Goal: Transaction & Acquisition: Purchase product/service

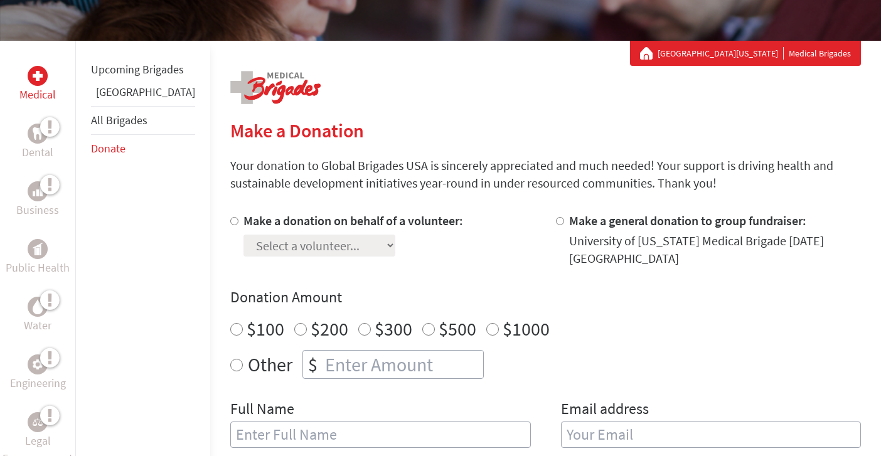
scroll to position [211, 0]
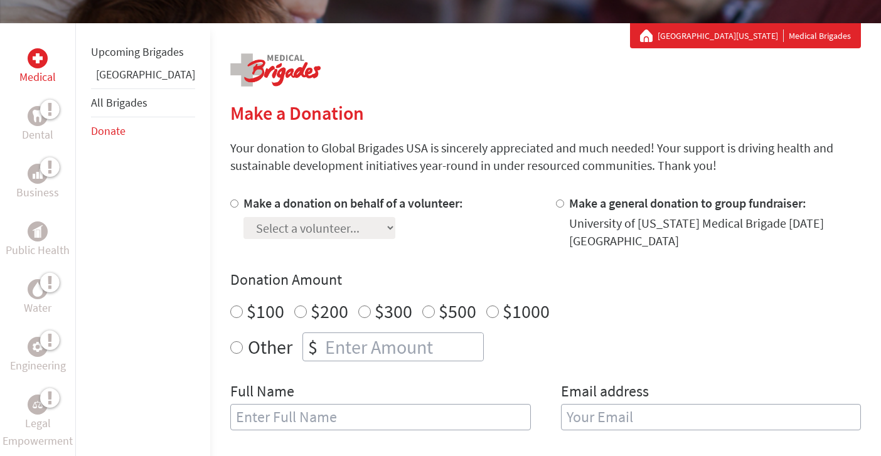
click at [352, 228] on div "Select a volunteer... [PERSON_NAME] [PERSON_NAME] [PERSON_NAME] [PERSON_NAME] […" at bounding box center [354, 225] width 220 height 27
click at [230, 207] on input "Make a donation on behalf of a volunteer:" at bounding box center [234, 204] width 8 height 8
radio input "true"
click at [244, 225] on select "Select a volunteer... [PERSON_NAME] [PERSON_NAME] [PERSON_NAME] [PERSON_NAME] […" at bounding box center [320, 228] width 152 height 22
select select "AC0A22D4-6489-11EF-BF8B-42010A8A0043"
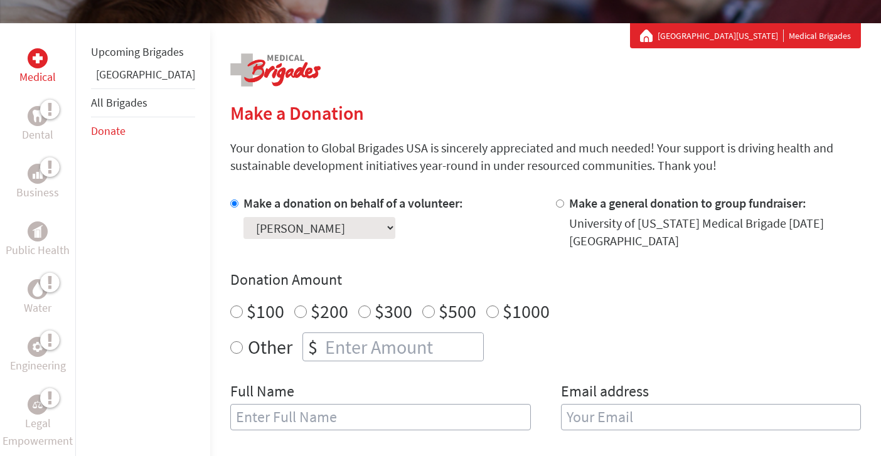
click at [244, 217] on select "Select a volunteer... [PERSON_NAME] [PERSON_NAME] [PERSON_NAME] [PERSON_NAME] […" at bounding box center [320, 228] width 152 height 22
click at [365, 285] on h4 "Donation Amount" at bounding box center [545, 280] width 631 height 20
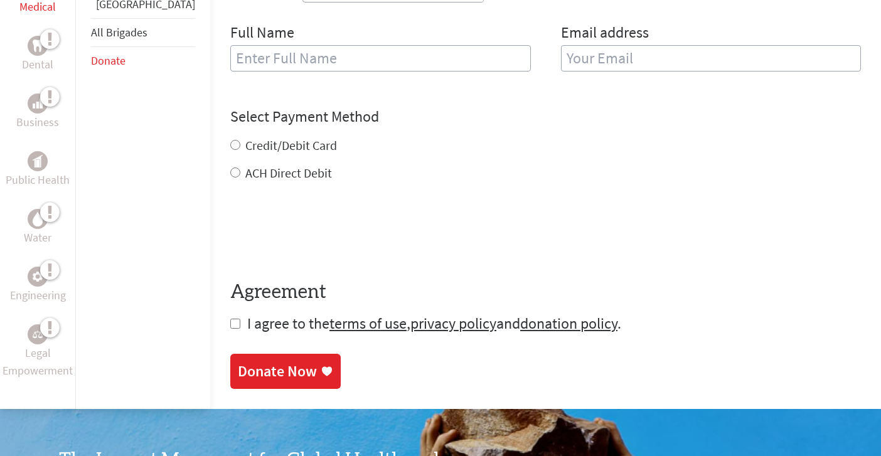
scroll to position [324, 0]
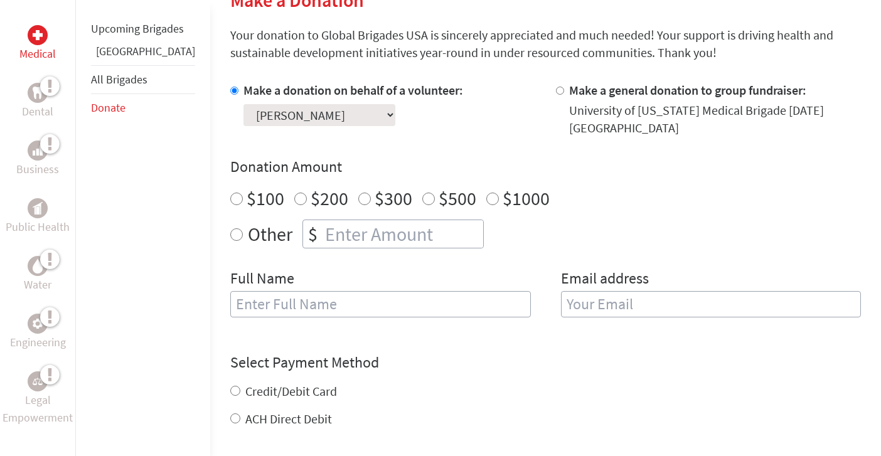
click at [468, 158] on h4 "Donation Amount" at bounding box center [545, 167] width 631 height 20
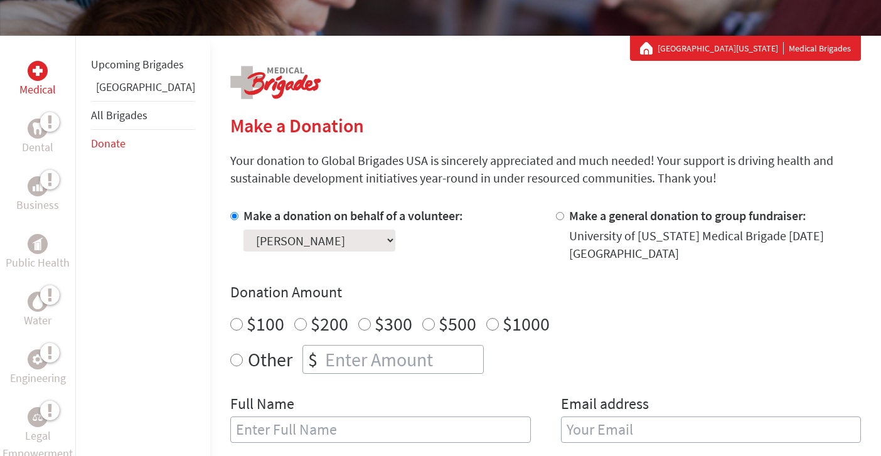
scroll to position [259, 0]
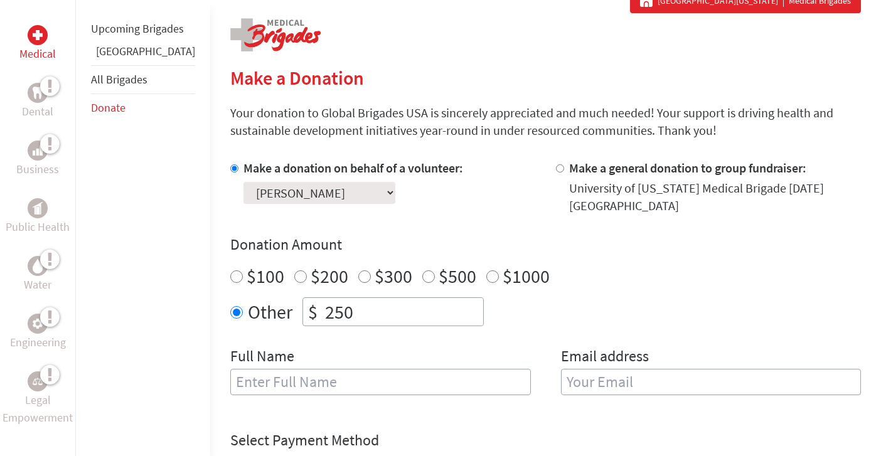
scroll to position [304, 0]
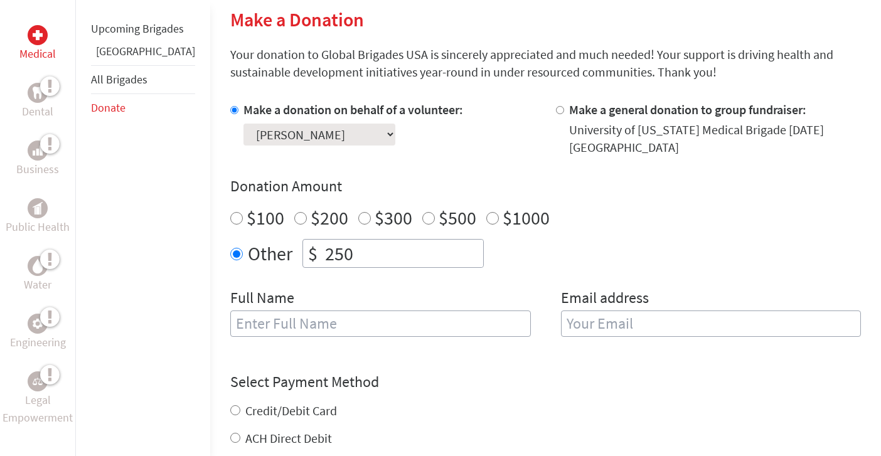
click at [298, 313] on input "text" at bounding box center [380, 324] width 301 height 26
type input "[PERSON_NAME]"
click at [561, 332] on input "email" at bounding box center [711, 324] width 301 height 26
type input "skuhlman@uark.edu"
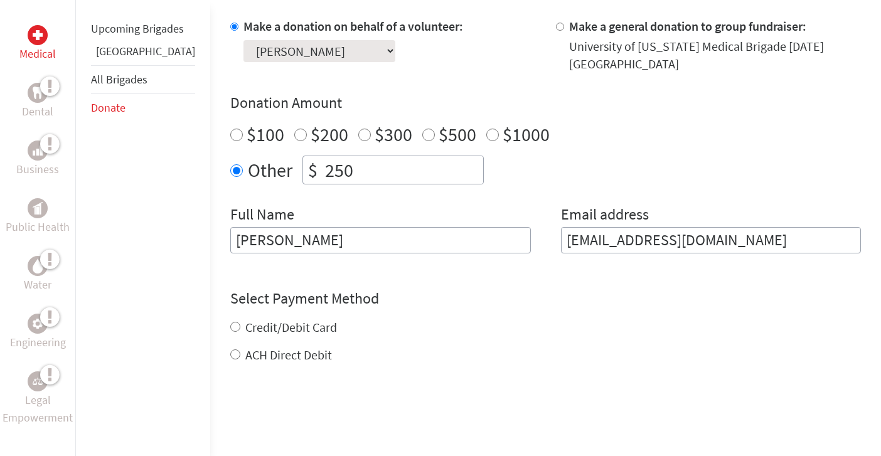
scroll to position [486, 0]
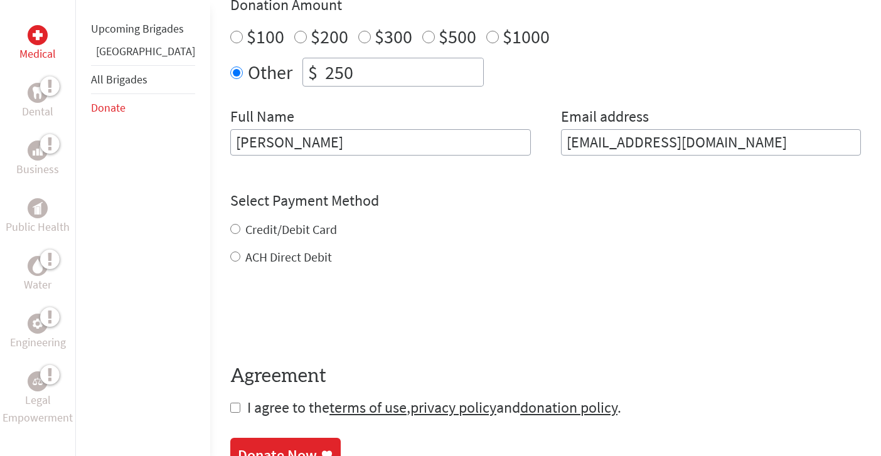
click at [274, 225] on div "Credit/Debit Card ACH Direct Debit" at bounding box center [545, 243] width 631 height 45
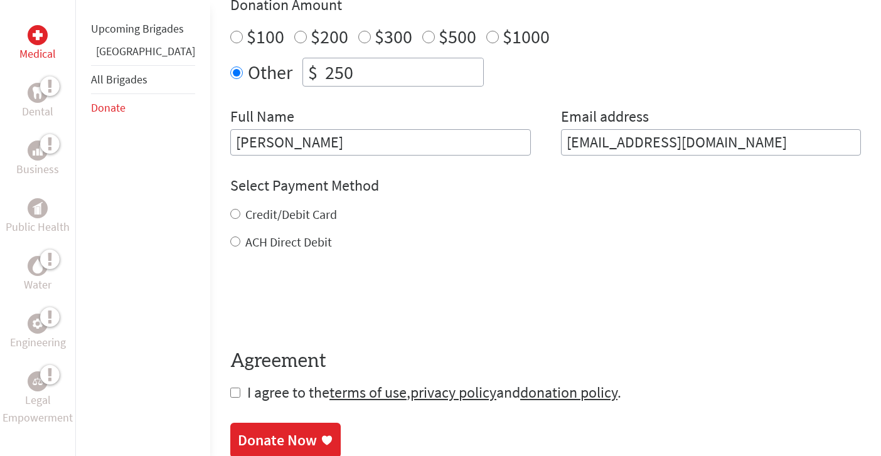
click at [259, 208] on label "Credit/Debit Card" at bounding box center [291, 215] width 92 height 16
click at [240, 209] on input "Credit/Debit Card" at bounding box center [235, 214] width 10 height 10
radio input "true"
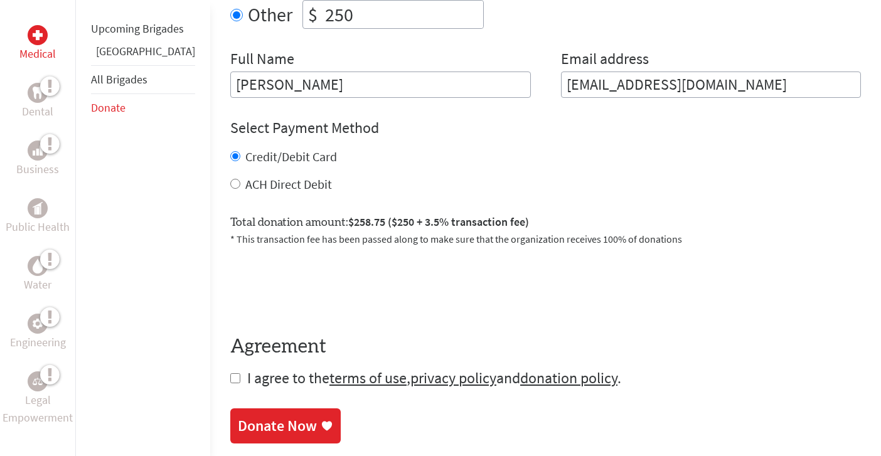
scroll to position [558, 0]
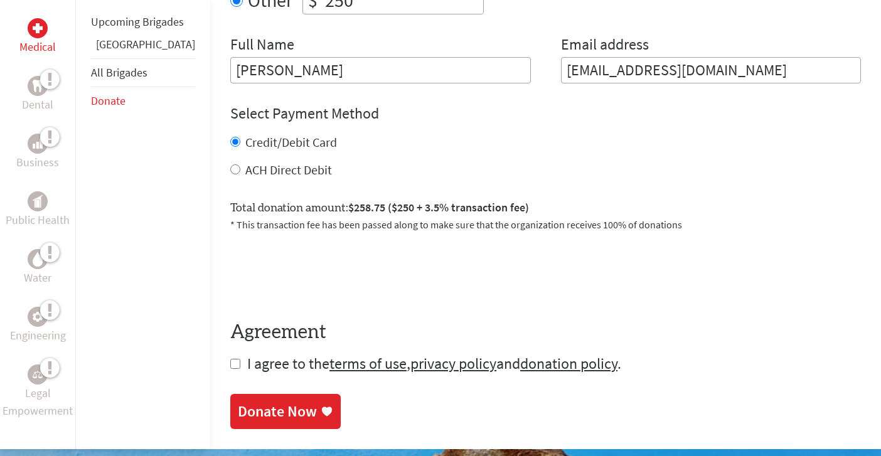
click at [245, 167] on label "ACH Direct Debit" at bounding box center [288, 170] width 87 height 16
click at [230, 167] on input "ACH Direct Debit" at bounding box center [235, 169] width 10 height 10
radio input "true"
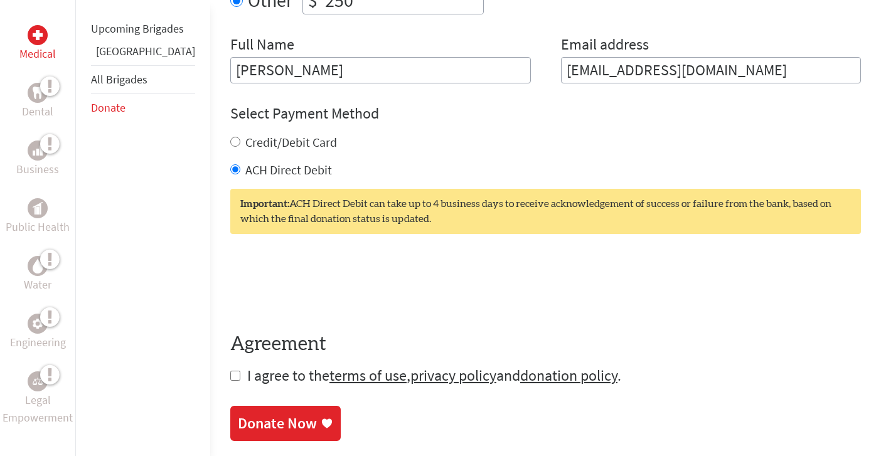
click at [230, 375] on form "Make a donation on behalf of a volunteer: Select a volunteer... Aastha Gandhi A…" at bounding box center [545, 116] width 631 height 539
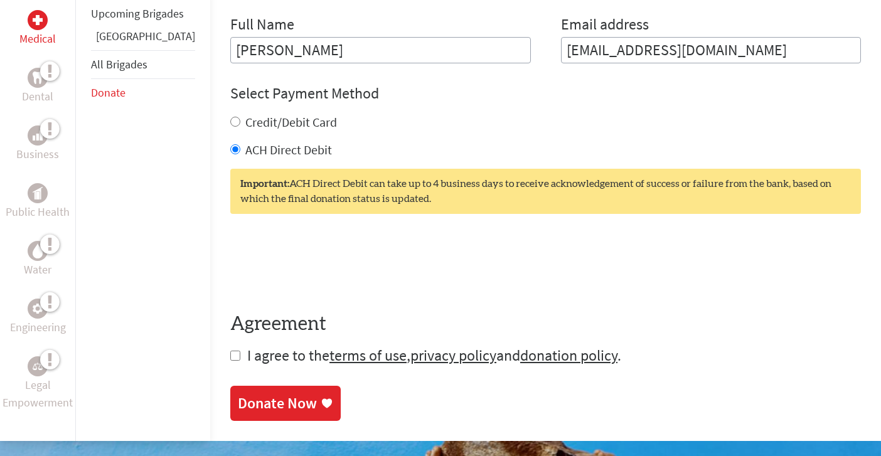
scroll to position [579, 0]
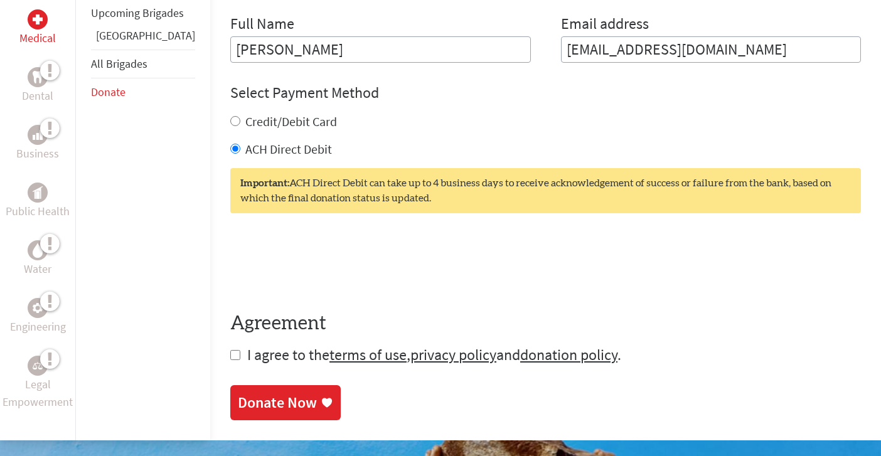
click at [230, 358] on input "checkbox" at bounding box center [235, 355] width 10 height 10
checkbox input "true"
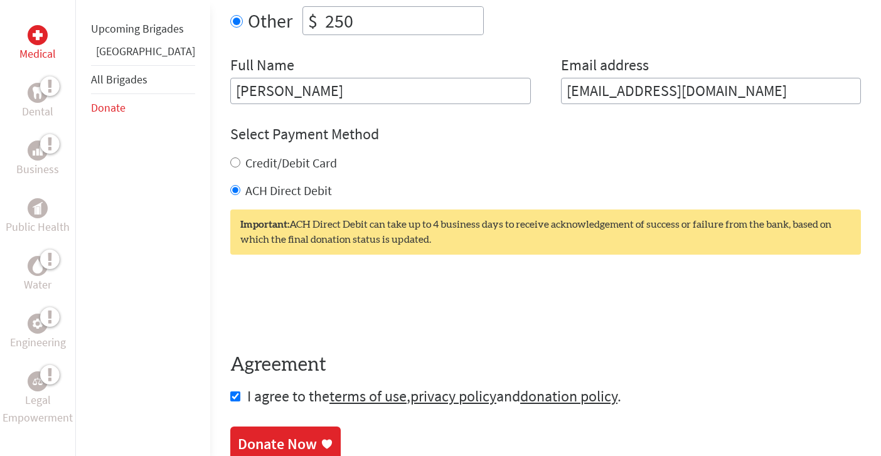
scroll to position [549, 0]
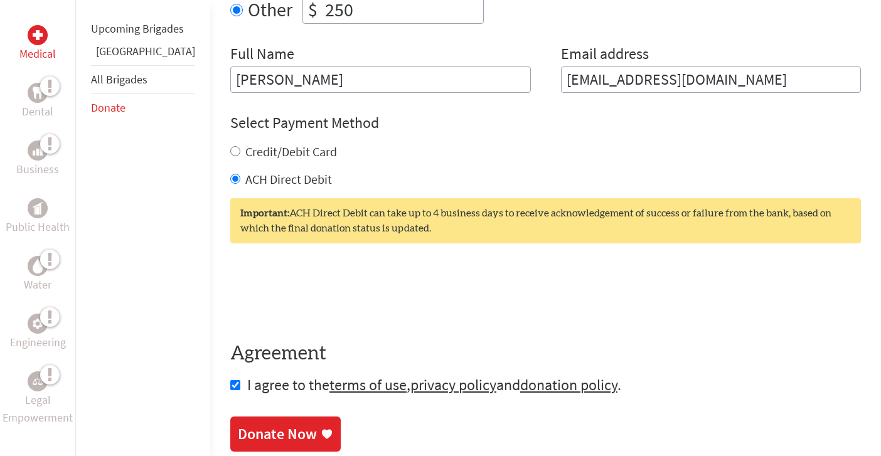
click at [238, 434] on div "Donate Now" at bounding box center [277, 434] width 79 height 20
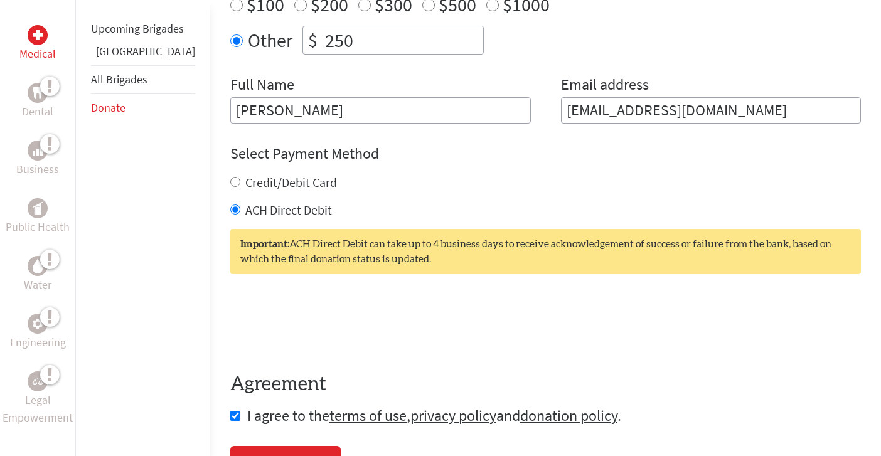
scroll to position [597, 0]
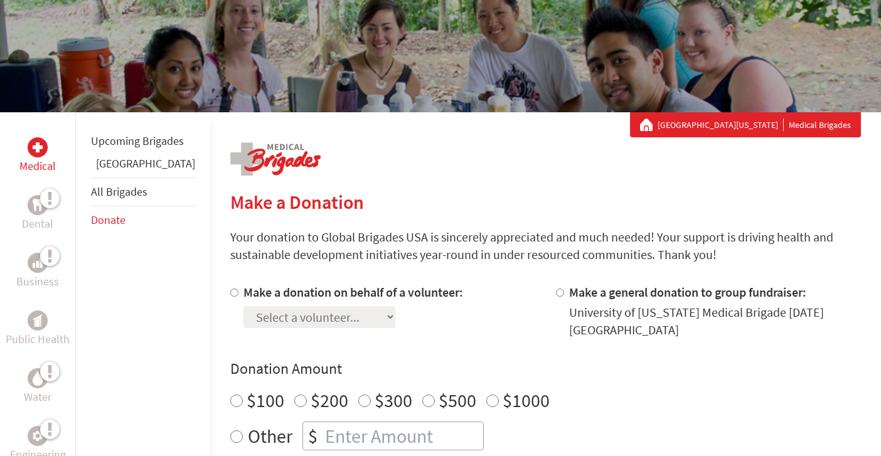
scroll to position [175, 0]
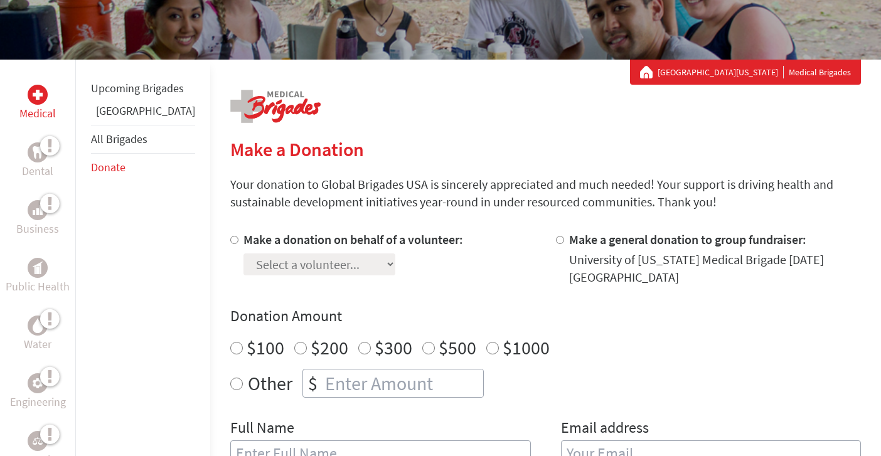
click at [251, 250] on div "Select a volunteer... [PERSON_NAME] [PERSON_NAME] [PERSON_NAME] [PERSON_NAME] […" at bounding box center [354, 262] width 220 height 27
click at [244, 247] on label "Make a donation on behalf of a volunteer:" at bounding box center [354, 240] width 220 height 16
click at [239, 244] on input "Make a donation on behalf of a volunteer:" at bounding box center [234, 240] width 8 height 8
radio input "true"
click at [244, 271] on select "Select a volunteer... [PERSON_NAME] [PERSON_NAME] [PERSON_NAME] [PERSON_NAME] […" at bounding box center [320, 265] width 152 height 22
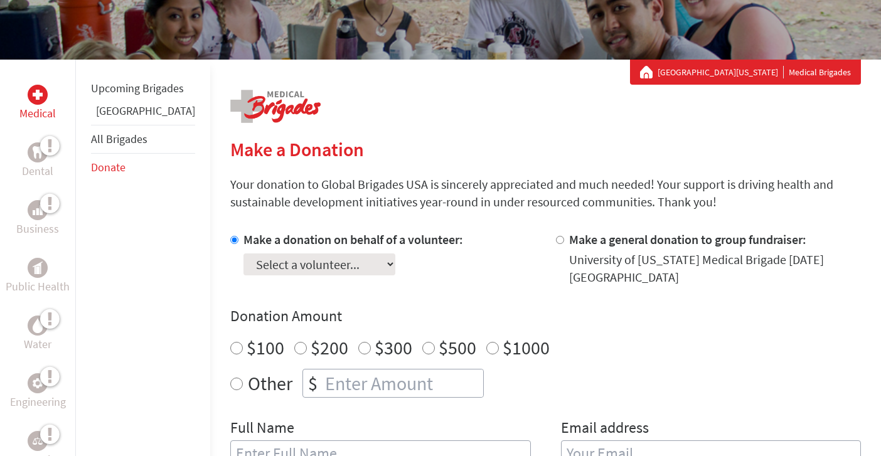
select select "AC0A22D4-6489-11EF-BF8B-42010A8A0043"
click at [244, 254] on select "Select a volunteer... [PERSON_NAME] [PERSON_NAME] [PERSON_NAME] [PERSON_NAME] […" at bounding box center [320, 265] width 152 height 22
click at [343, 276] on div "Make a donation on behalf of a volunteer: Select a volunteer... Aastha Gandhi A…" at bounding box center [354, 258] width 220 height 55
click at [524, 258] on div "Make a donation on behalf of a volunteer: Select a volunteer... Aastha Gandhi A…" at bounding box center [545, 258] width 631 height 55
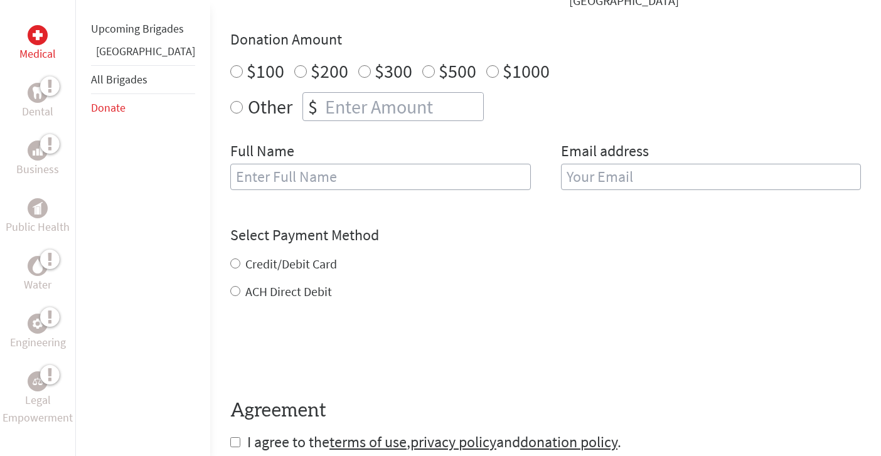
scroll to position [153, 0]
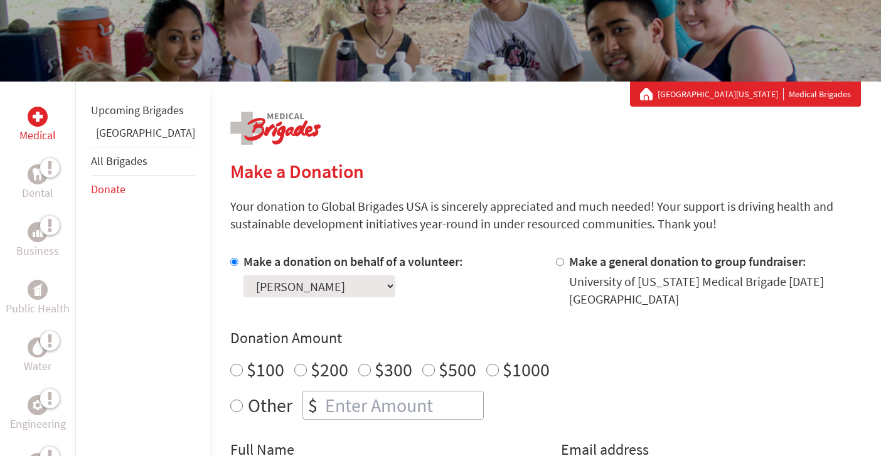
click at [358, 365] on input "$300" at bounding box center [364, 370] width 13 height 13
radio input "true"
click at [511, 220] on p "Your donation to Global Brigades USA is sincerely appreciated and much needed! …" at bounding box center [545, 215] width 631 height 35
click at [247, 364] on label "$100" at bounding box center [266, 370] width 38 height 24
click at [230, 364] on input "$100" at bounding box center [236, 370] width 13 height 13
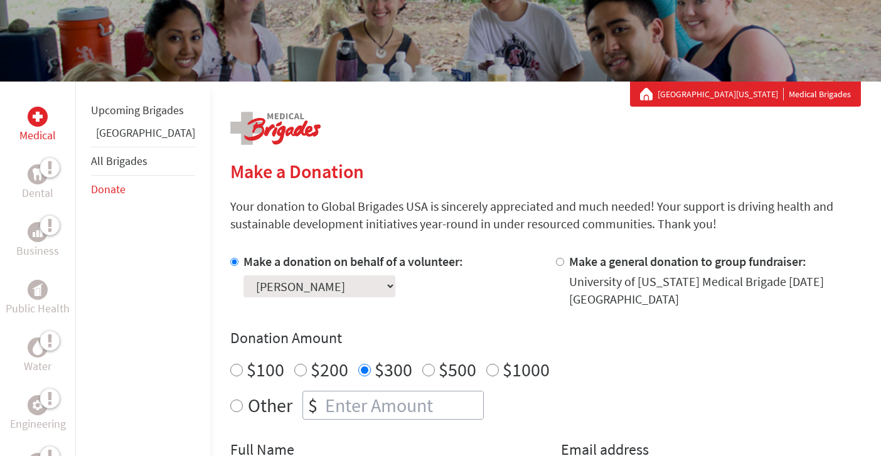
radio input "true"
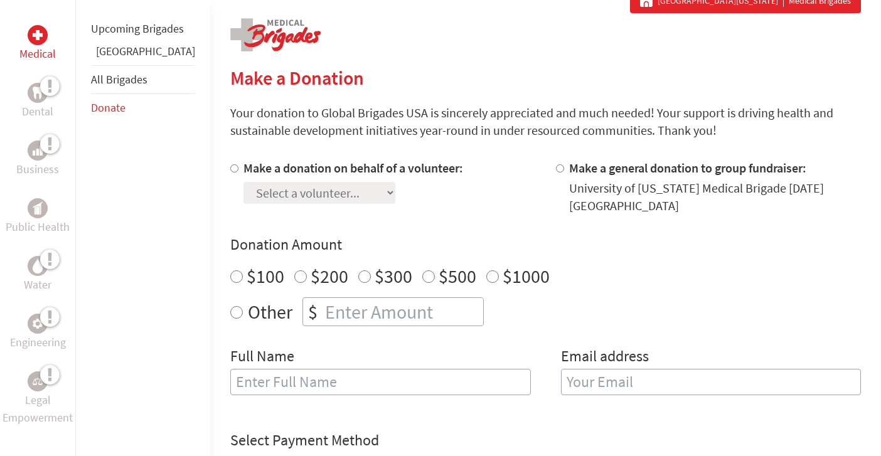
scroll to position [326, 0]
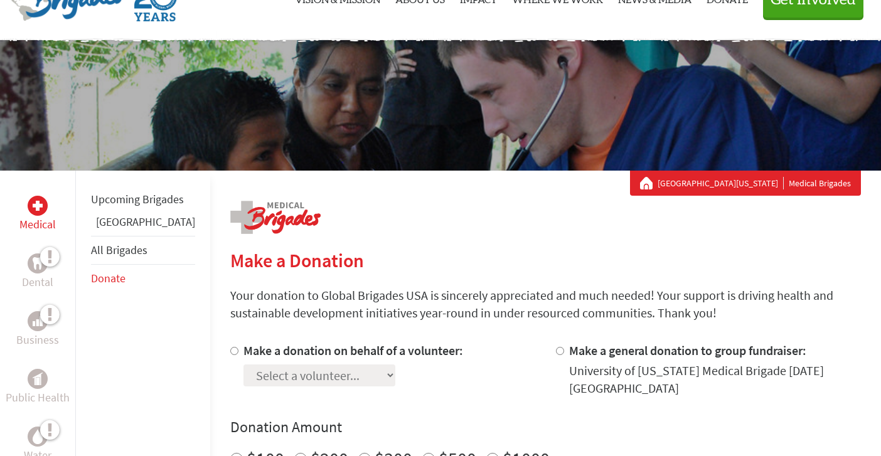
scroll to position [76, 0]
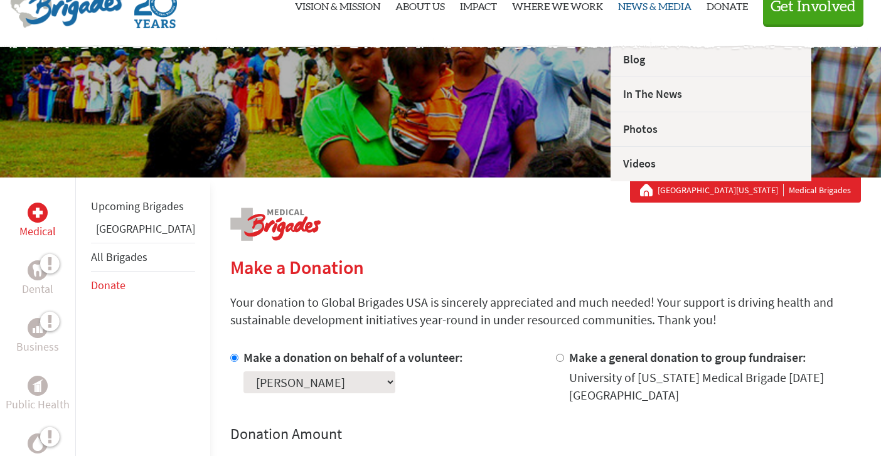
scroll to position [110, 0]
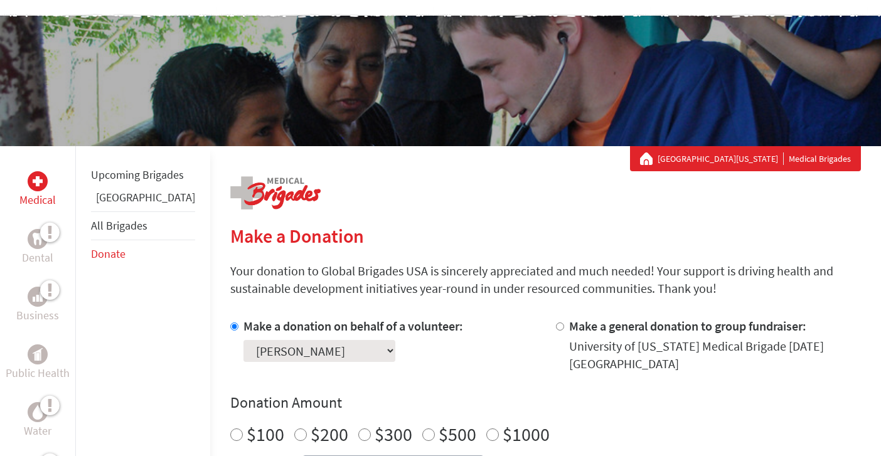
scroll to position [186, 0]
